Goal: Use online tool/utility

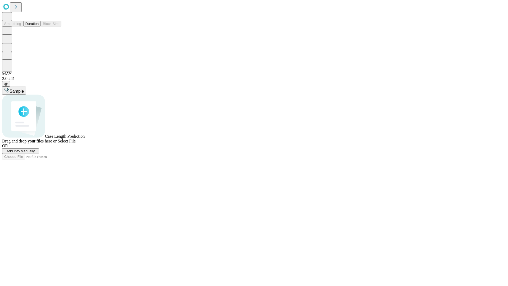
click at [39, 26] on button "Duration" at bounding box center [31, 24] width 17 height 6
click at [24, 89] on span "Sample" at bounding box center [17, 91] width 14 height 5
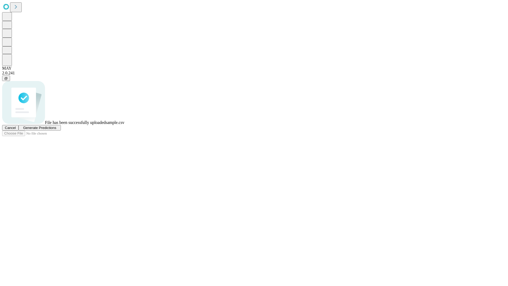
click at [56, 130] on span "Generate Predictions" at bounding box center [39, 128] width 33 height 4
